Goal: Information Seeking & Learning: Compare options

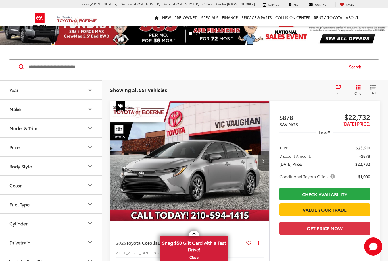
scroll to position [61, 0]
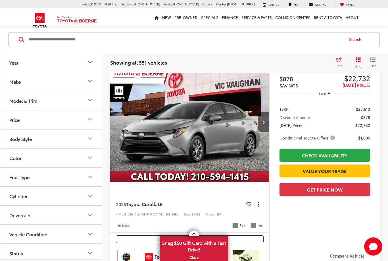
click at [12, 100] on div "Model & Trim" at bounding box center [23, 100] width 28 height 5
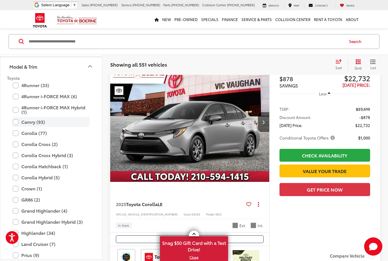
scroll to position [34, 0]
click at [15, 122] on label "Camry (93)" at bounding box center [51, 122] width 77 height 10
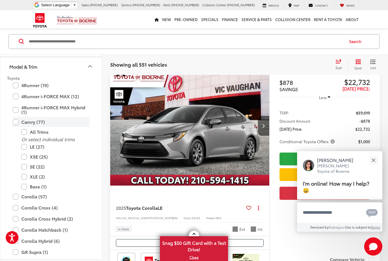
scroll to position [47, 0]
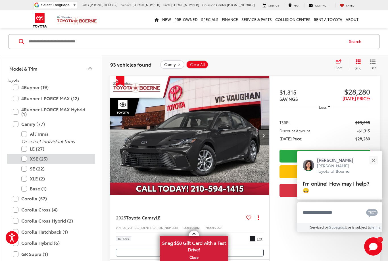
click at [25, 157] on label "XSE (25)" at bounding box center [55, 159] width 68 height 10
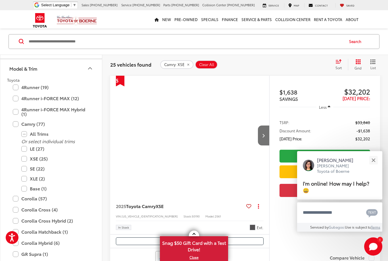
click at [90, 65] on div "Model & Trim" at bounding box center [90, 68] width 7 height 7
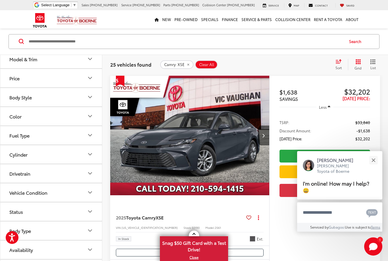
scroll to position [43, 0]
click at [21, 121] on button "Color" at bounding box center [51, 117] width 102 height 18
